Goal: Information Seeking & Learning: Learn about a topic

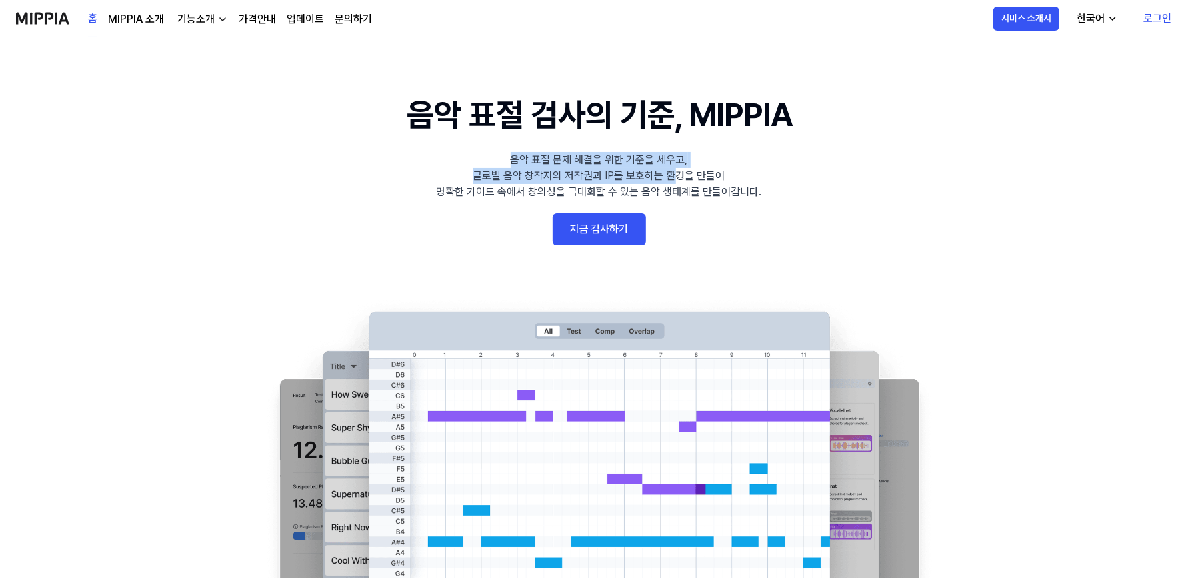
drag, startPoint x: 516, startPoint y: 153, endPoint x: 666, endPoint y: 175, distance: 151.7
click at [671, 171] on div "음악 표절 문제 해결을 위한 기준을 세우고, 글로벌 음악 창작자의 저작권과 IP를 보호하는 환경을 만들어 명확한 가이드 속에서 창의성을 극대화…" at bounding box center [599, 176] width 325 height 48
click at [651, 181] on div "음악 표절 문제 해결을 위한 기준을 세우고, 글로벌 음악 창작자의 저작권과 IP를 보호하는 환경을 만들어 명확한 가이드 속에서 창의성을 극대화…" at bounding box center [599, 176] width 325 height 48
drag, startPoint x: 553, startPoint y: 169, endPoint x: 713, endPoint y: 182, distance: 159.9
click at [707, 181] on div "음악 표절 문제 해결을 위한 기준을 세우고, 글로벌 음악 창작자의 저작권과 IP를 보호하는 환경을 만들어 명확한 가이드 속에서 창의성을 극대화…" at bounding box center [599, 176] width 325 height 48
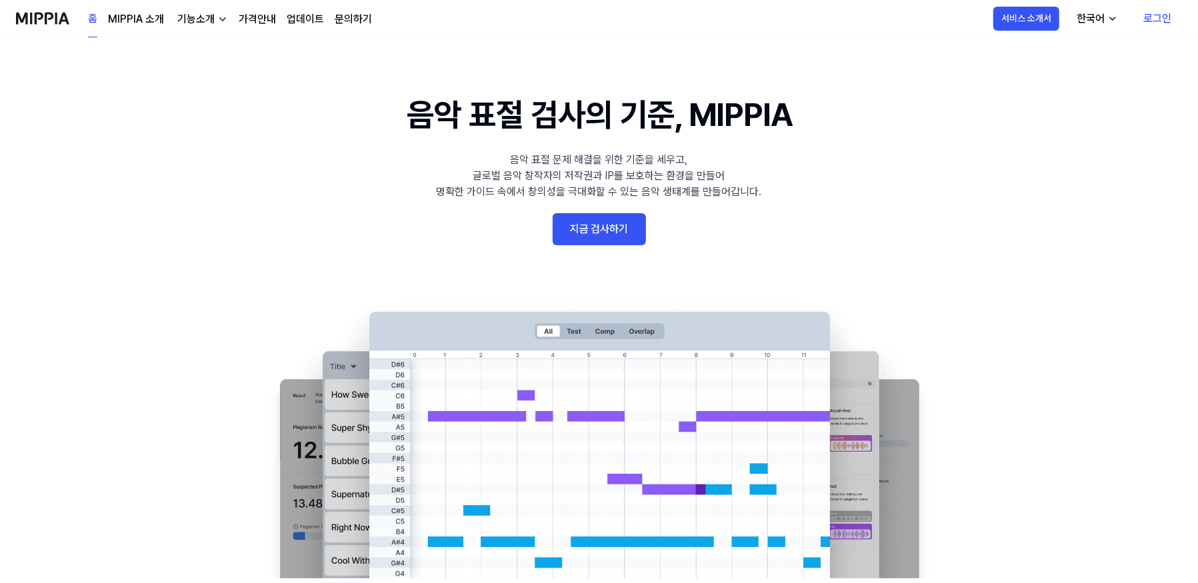
click at [741, 185] on div "음악 표절 문제 해결을 위한 기준을 세우고, 글로벌 음악 창작자의 저작권과 IP를 보호하는 환경을 만들어 명확한 가이드 속에서 창의성을 극대화…" at bounding box center [599, 176] width 325 height 48
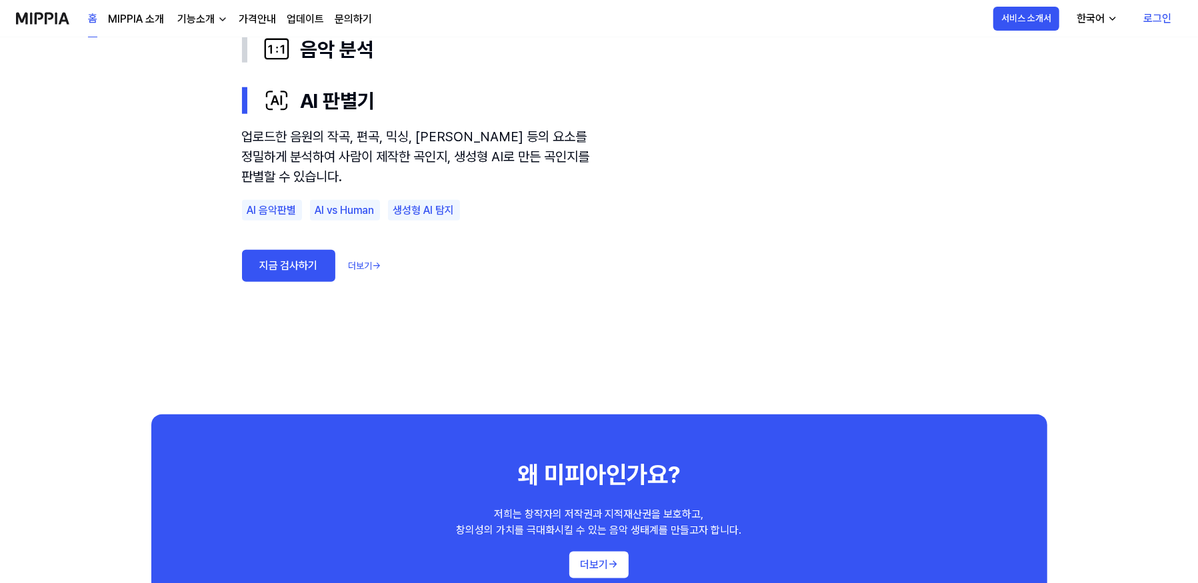
scroll to position [1133, 0]
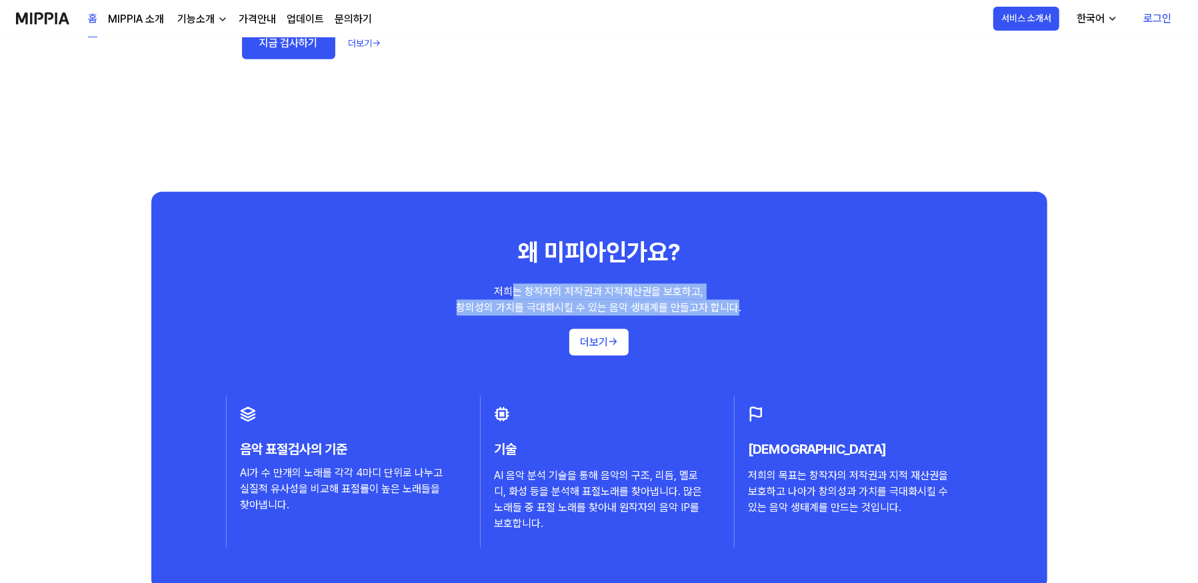
drag, startPoint x: 511, startPoint y: 289, endPoint x: 754, endPoint y: 310, distance: 244.3
click at [743, 313] on div "왜 미피아인가요? 저희는 창작자의 저작권과 지적재산권을 보호하고, 창의성의 가치를 극대화시킬 수 있는 음악 생태계를 만들고자 합니다. 더보기 →" at bounding box center [599, 295] width 843 height 121
click at [758, 308] on div "왜 미피아인가요? 저희는 창작자의 저작권과 지적재산권을 보호하고, 창의성의 가치를 극대화시킬 수 있는 음악 생태계를 만들고자 합니다. 더보기 →" at bounding box center [599, 295] width 843 height 121
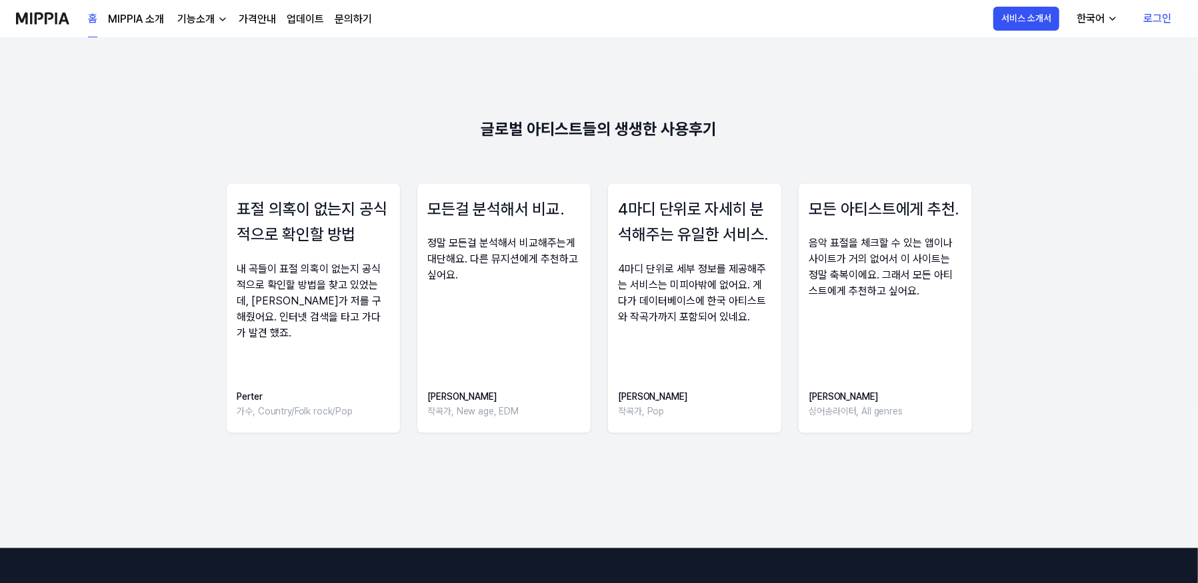
scroll to position [1800, 0]
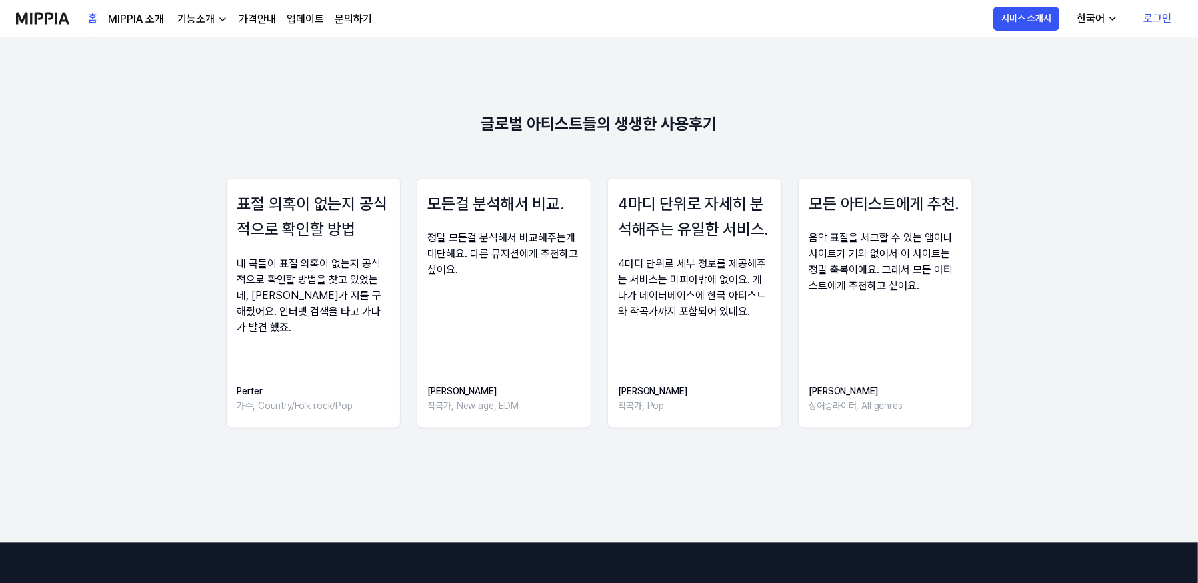
drag, startPoint x: 613, startPoint y: 209, endPoint x: 693, endPoint y: 293, distance: 116.5
click at [693, 293] on div "4마디 단위로 자세히 분석해주는 유일한 서비스. 4마디 단위로 세부 정보를 제공해주는 서비스는 미피아밖에 없어요. 게다가 데이터베이스에 한국 …" at bounding box center [694, 302] width 175 height 251
drag, startPoint x: 654, startPoint y: 272, endPoint x: 711, endPoint y: 317, distance: 72.2
click at [699, 314] on div "4마디 단위로 세부 정보를 제공해주는 서비스는 미피아밖에 없어요. 게다가 데이터베이스에 한국 아티스트와 작곡가까지 포함되어 있네요." at bounding box center [695, 288] width 152 height 64
click at [723, 321] on div "4마디 단위로 자세히 분석해주는 유일한 서비스. 4마디 단위로 세부 정보를 제공해주는 서비스는 미피아밖에 없어요. 게다가 데이터베이스에 한국 …" at bounding box center [694, 302] width 175 height 251
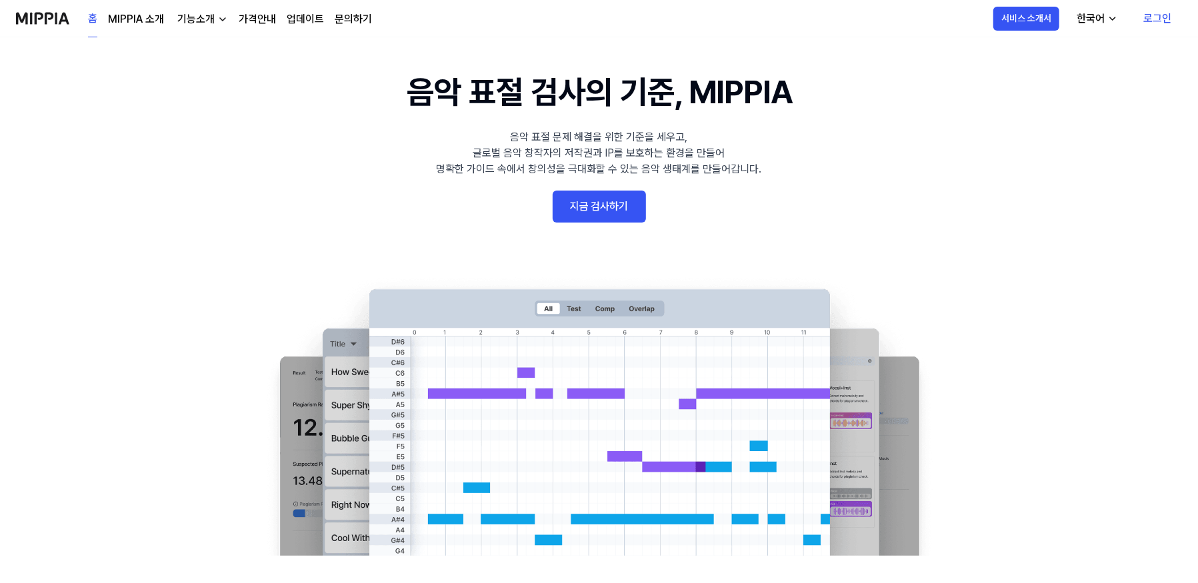
scroll to position [0, 0]
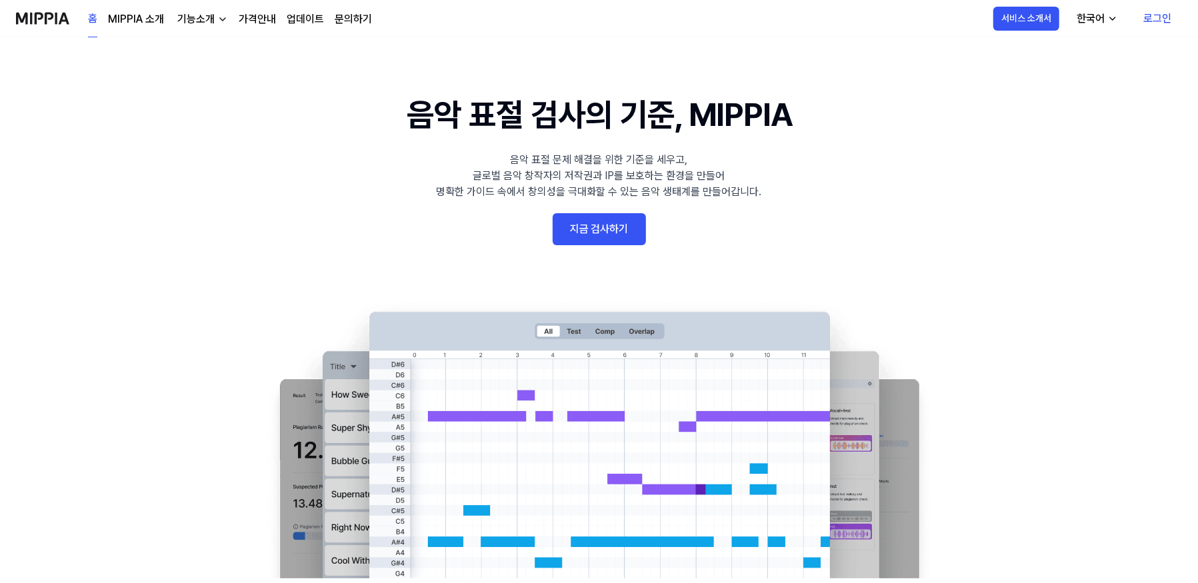
click at [569, 233] on link "지금 검사하기" at bounding box center [599, 229] width 93 height 32
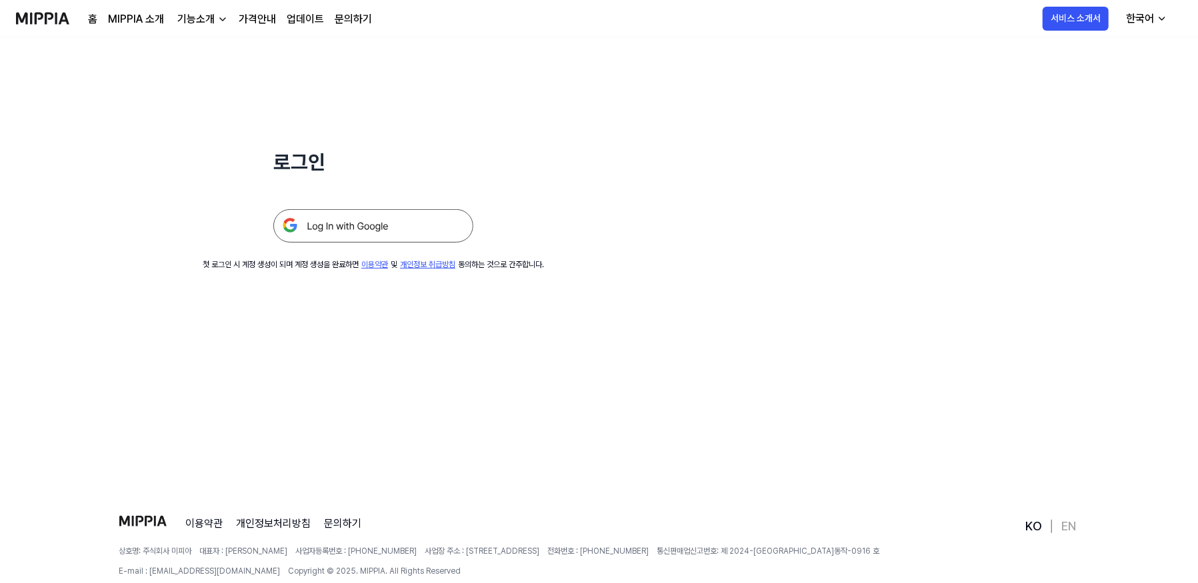
scroll to position [128, 0]
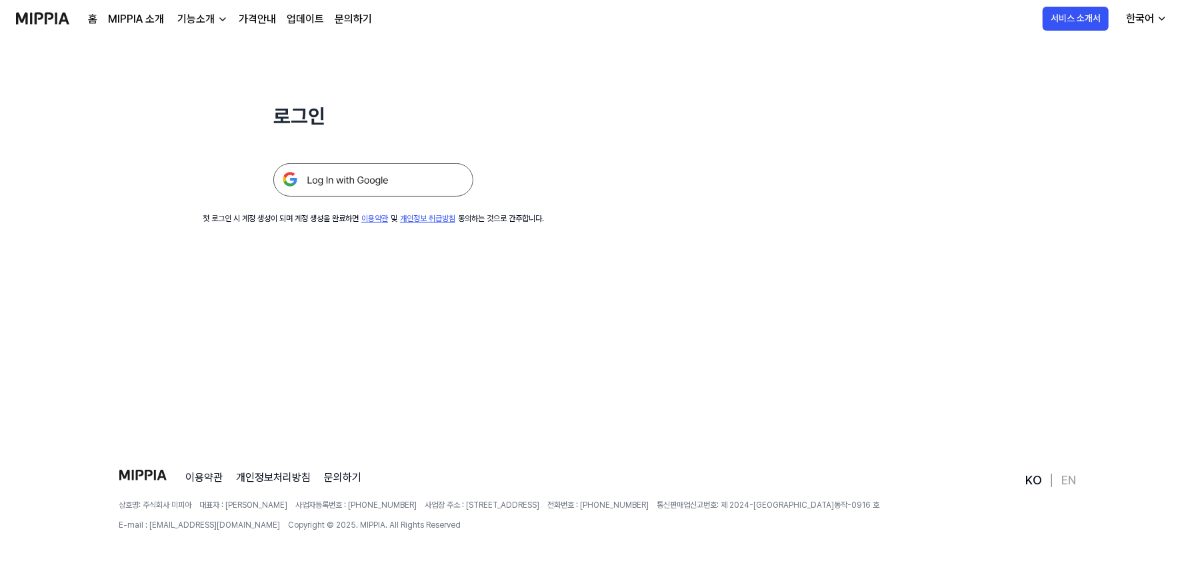
click at [195, 17] on div "기능소개" at bounding box center [196, 19] width 43 height 16
click at [275, 17] on link "가격안내" at bounding box center [257, 19] width 37 height 16
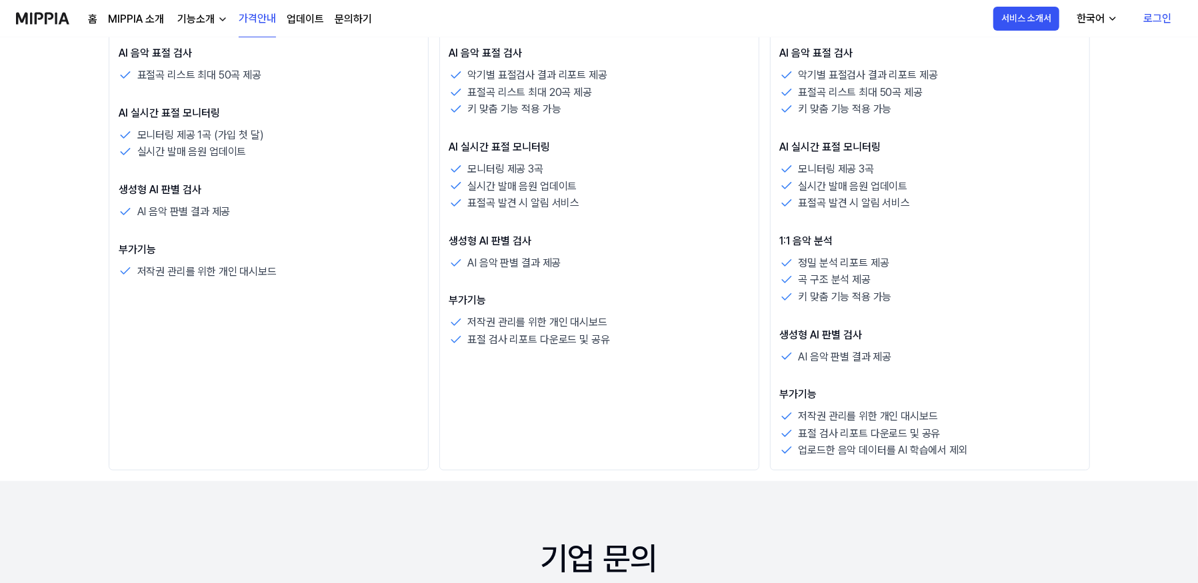
scroll to position [333, 0]
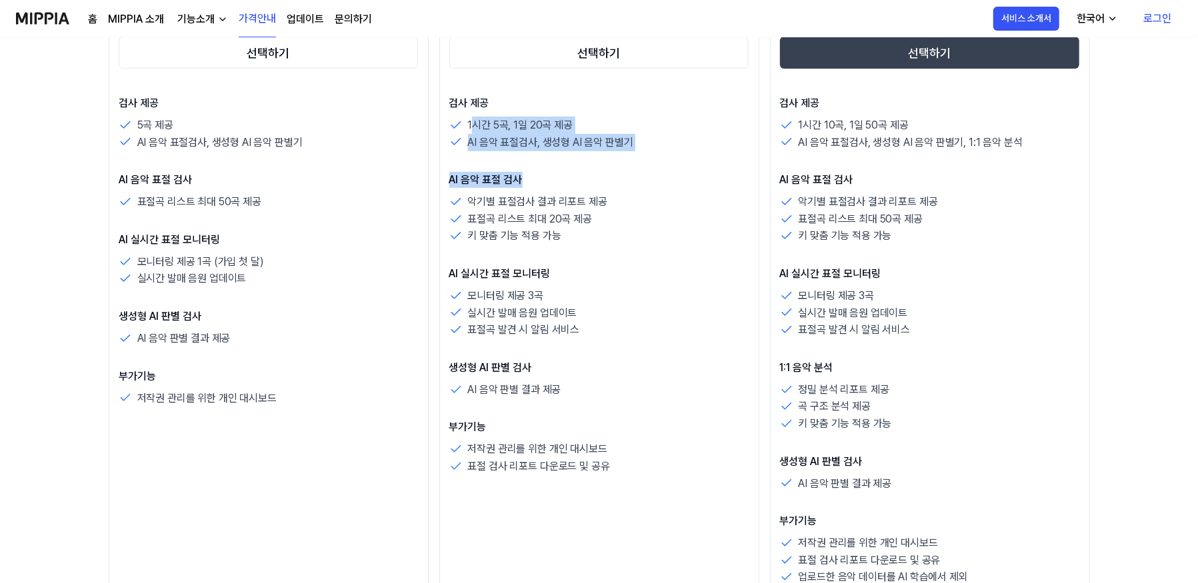
drag, startPoint x: 471, startPoint y: 121, endPoint x: 573, endPoint y: 218, distance: 141.5
click at [562, 190] on div "검사 제공 1시간 5곡, 1일 20곡 제공 AI 음악 표절검사, 생성형 AI 음악 판별기 AI 음악 표절 검사 악기별 표절검사 결과 리포트 제…" at bounding box center [599, 285] width 300 height 380
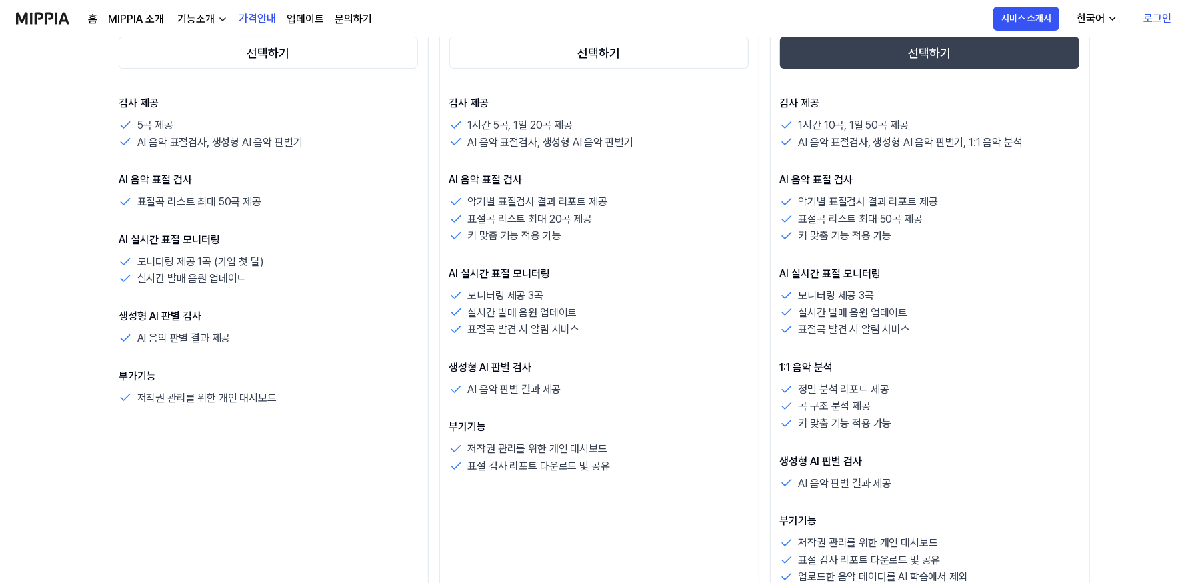
click at [573, 219] on p "표절곡 리스트 최대 20곡 제공" at bounding box center [530, 219] width 124 height 17
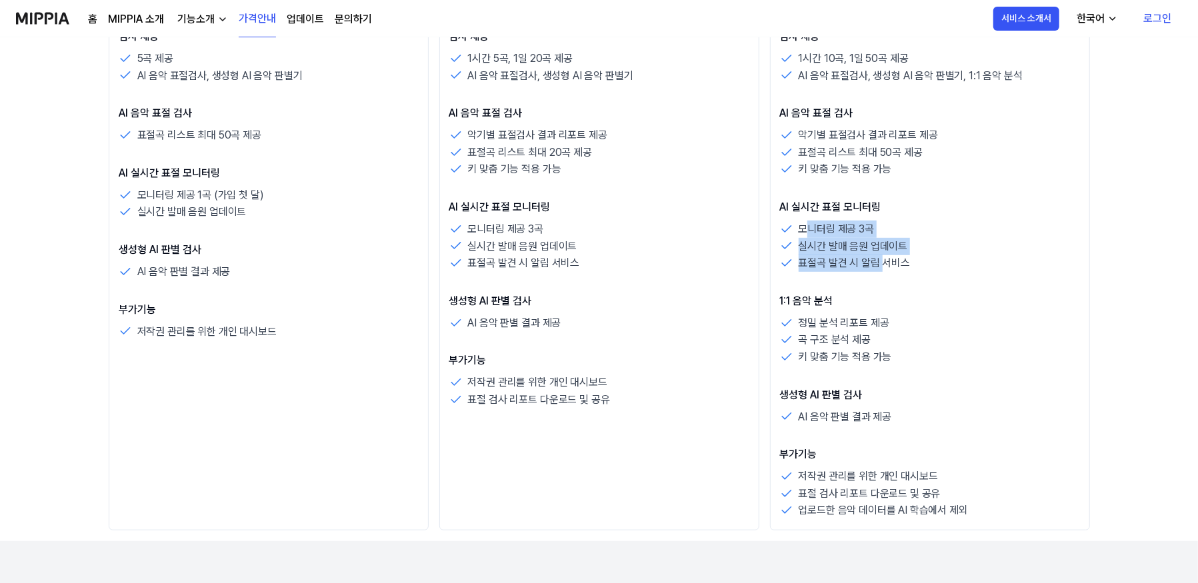
drag, startPoint x: 804, startPoint y: 227, endPoint x: 891, endPoint y: 269, distance: 96.0
click at [887, 266] on div "모니터링 제공 3곡 실시간 발매 음원 업데이트 표절곡 발견 시 알림 서비스" at bounding box center [930, 246] width 300 height 51
click at [904, 274] on div "검사 제공 1시간 10곡, 1일 50곡 제공 AI 음악 표절검사, 생성형 AI 음악 판별기, 1:1 음악 분석 AI 음악 표절 검사 악기별 표…" at bounding box center [930, 274] width 300 height 491
drag, startPoint x: 803, startPoint y: 226, endPoint x: 926, endPoint y: 268, distance: 130.3
click at [926, 268] on div "모니터링 제공 3곡 실시간 발매 음원 업데이트 표절곡 발견 시 알림 서비스" at bounding box center [930, 246] width 300 height 51
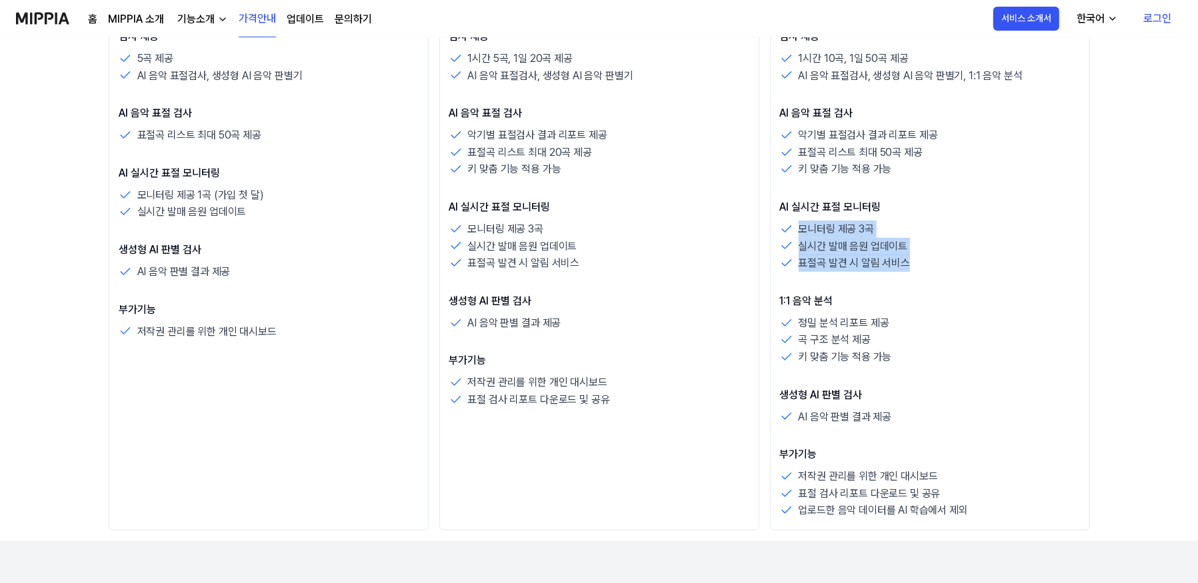
click at [926, 268] on div "표절곡 발견 시 알림 서비스" at bounding box center [930, 263] width 300 height 17
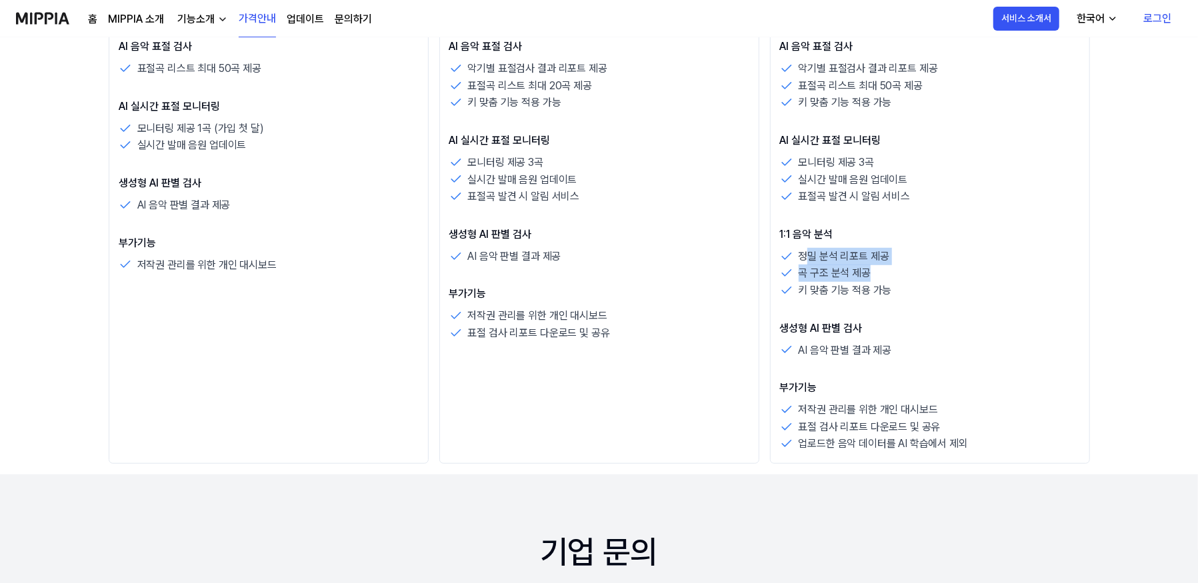
drag, startPoint x: 825, startPoint y: 257, endPoint x: 897, endPoint y: 277, distance: 74.1
click at [897, 277] on div "정밀 분석 리포트 제공 곡 구조 분석 제공 키 맞춤 기능 적용 가능" at bounding box center [930, 273] width 300 height 51
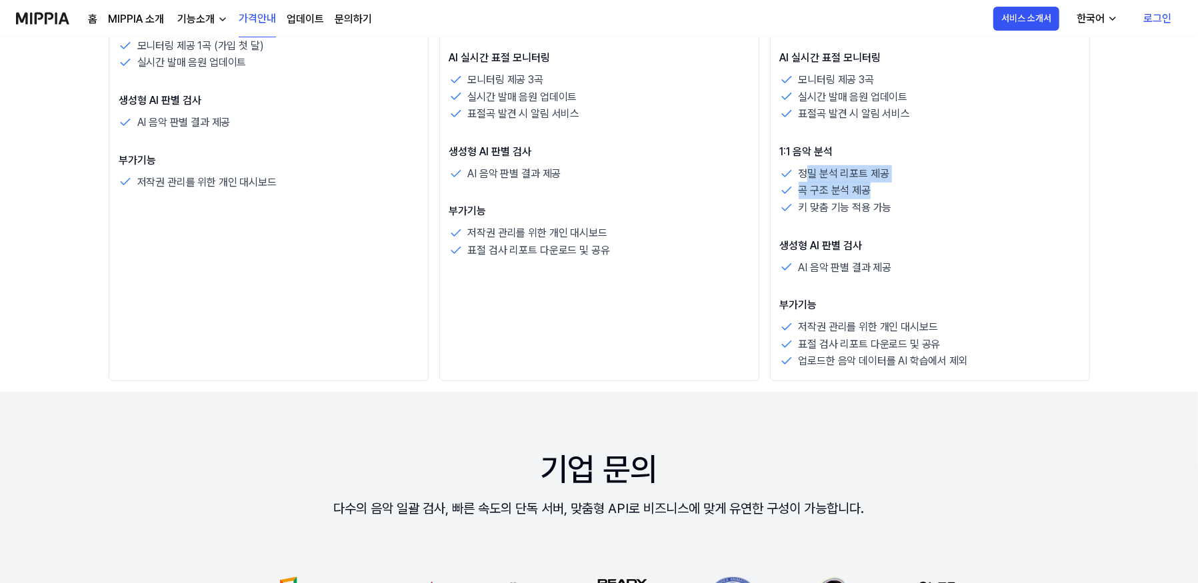
scroll to position [667, 0]
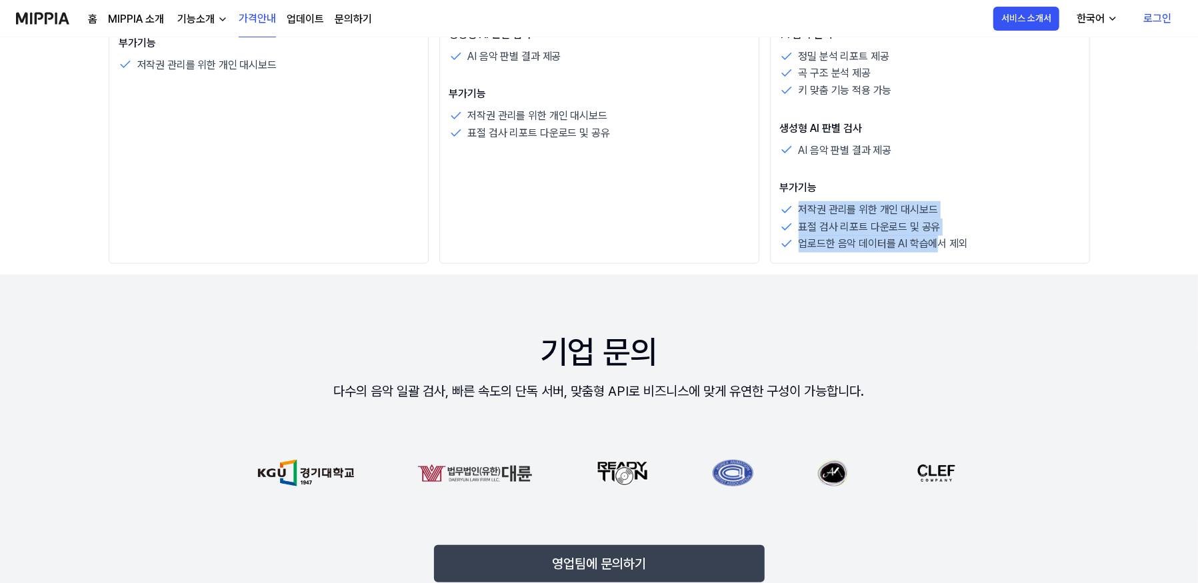
drag, startPoint x: 793, startPoint y: 201, endPoint x: 937, endPoint y: 238, distance: 149.2
click at [935, 237] on div "저작권 관리를 위한 개인 대시보드 표절 검사 리포트 다운로드 및 공유 업로드한 음악 데이터를 AI 학습에서 제외" at bounding box center [930, 226] width 300 height 51
click at [964, 243] on p "업로드한 음악 데이터를 AI 학습에서 제외" at bounding box center [883, 243] width 169 height 17
drag, startPoint x: 862, startPoint y: 230, endPoint x: 973, endPoint y: 250, distance: 112.5
click at [955, 246] on div "저작권 관리를 위한 개인 대시보드 표절 검사 리포트 다운로드 및 공유 업로드한 음악 데이터를 AI 학습에서 제외" at bounding box center [930, 226] width 300 height 51
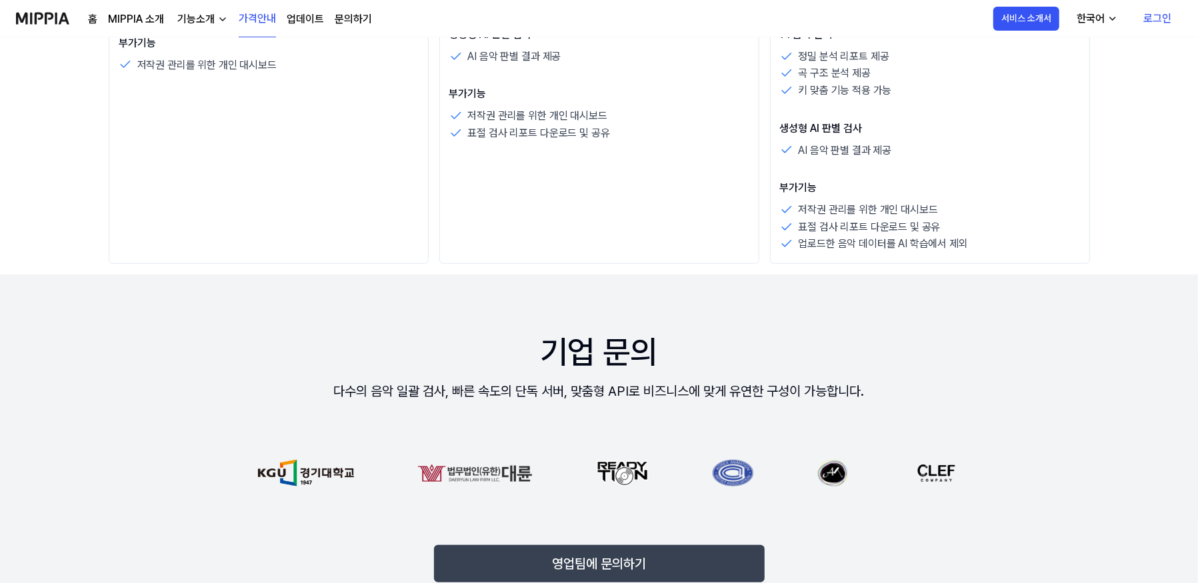
click at [973, 250] on div "업로드한 음악 데이터를 AI 학습에서 제외" at bounding box center [930, 243] width 300 height 17
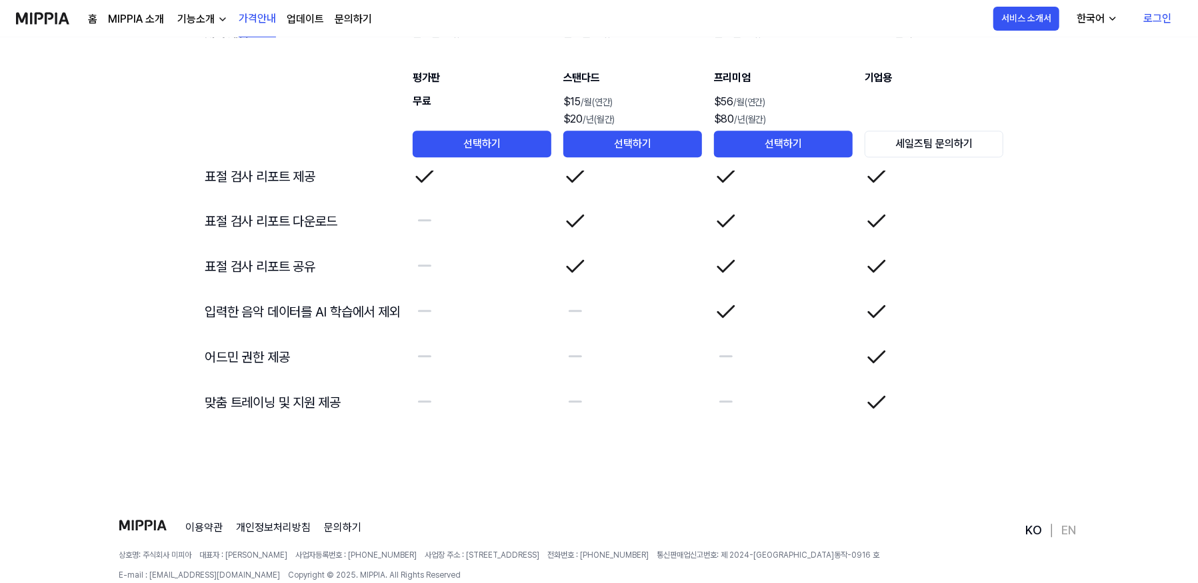
scroll to position [2295, 0]
